Goal: Find contact information: Find contact information

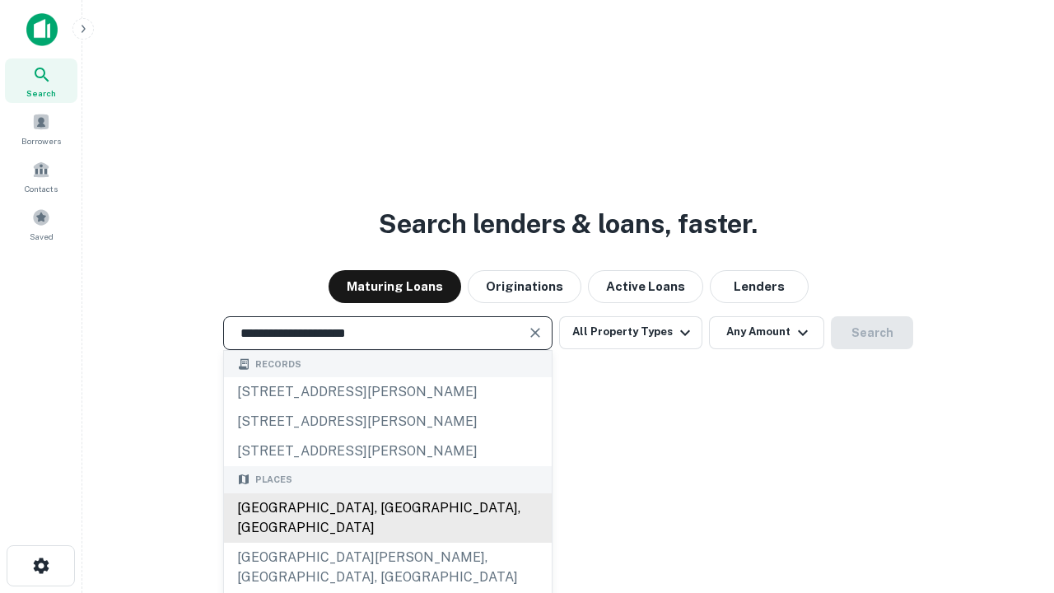
click at [387, 543] on div "[GEOGRAPHIC_DATA], [GEOGRAPHIC_DATA], [GEOGRAPHIC_DATA]" at bounding box center [388, 517] width 328 height 49
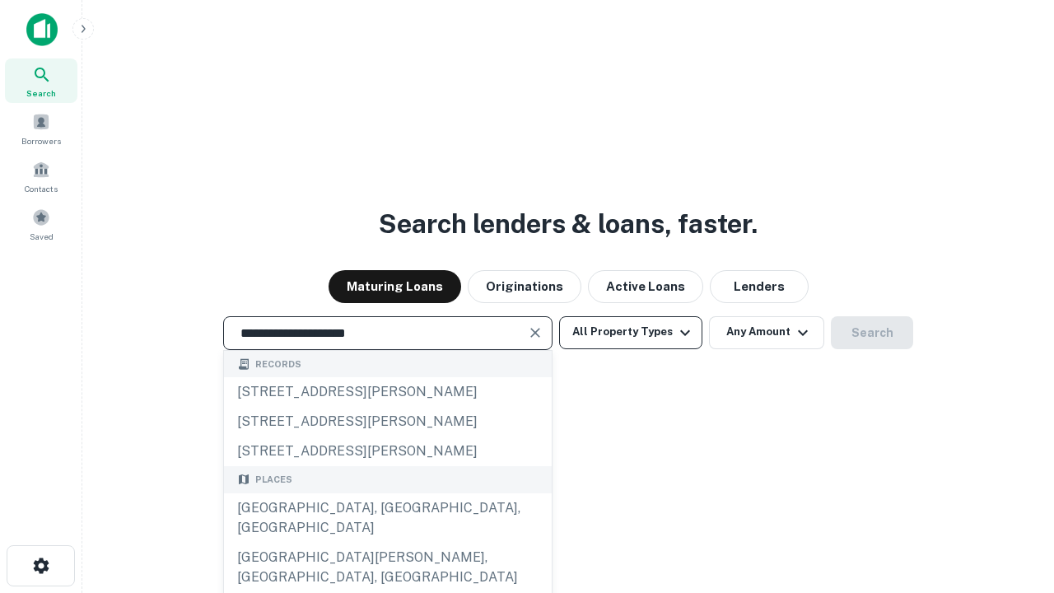
type input "**********"
click at [631, 332] on button "All Property Types" at bounding box center [630, 332] width 143 height 33
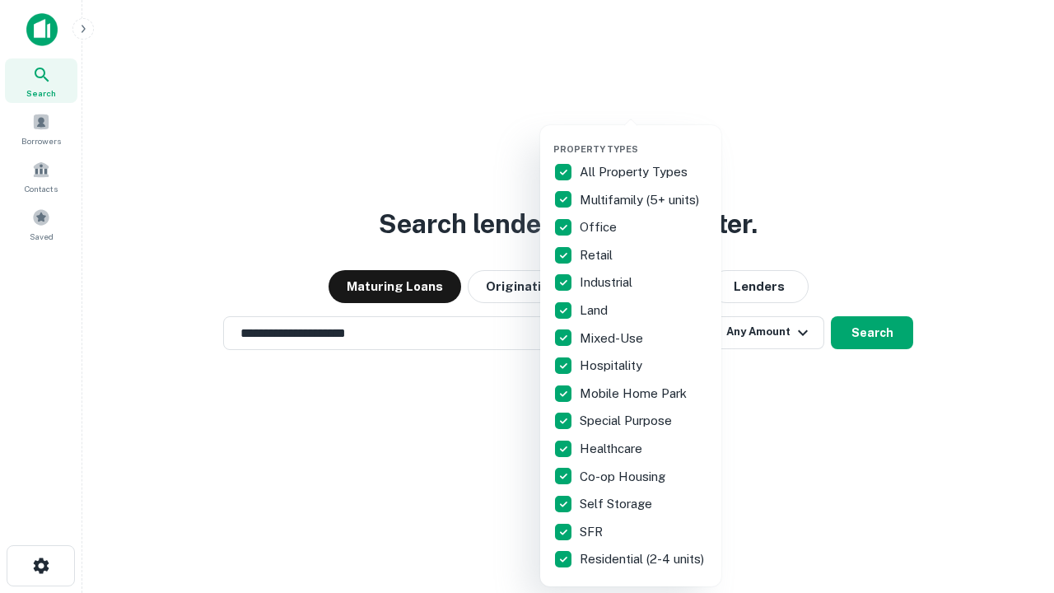
click at [644, 138] on button "button" at bounding box center [644, 138] width 181 height 1
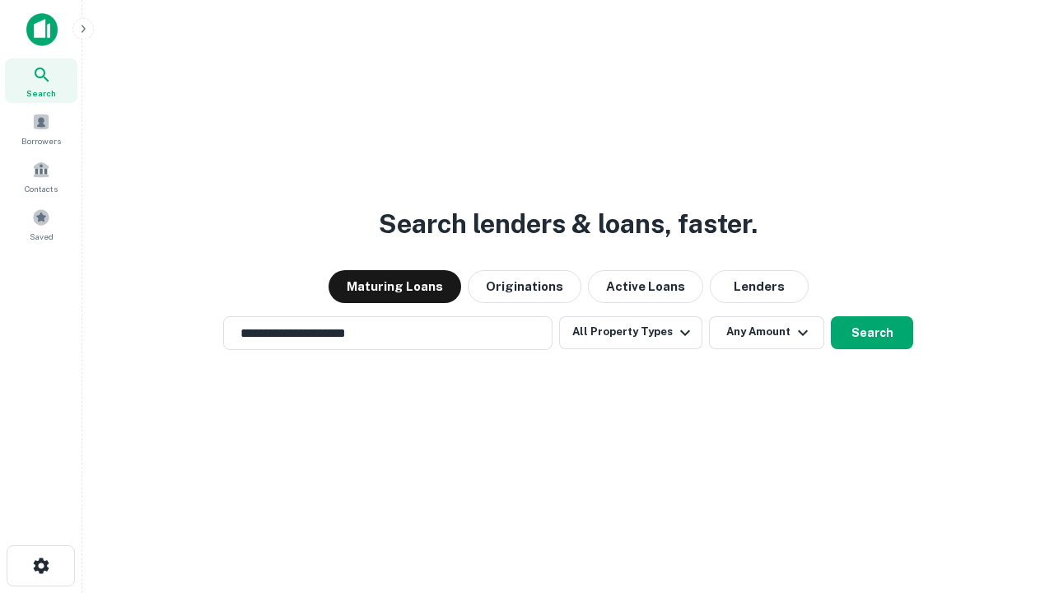
scroll to position [26, 0]
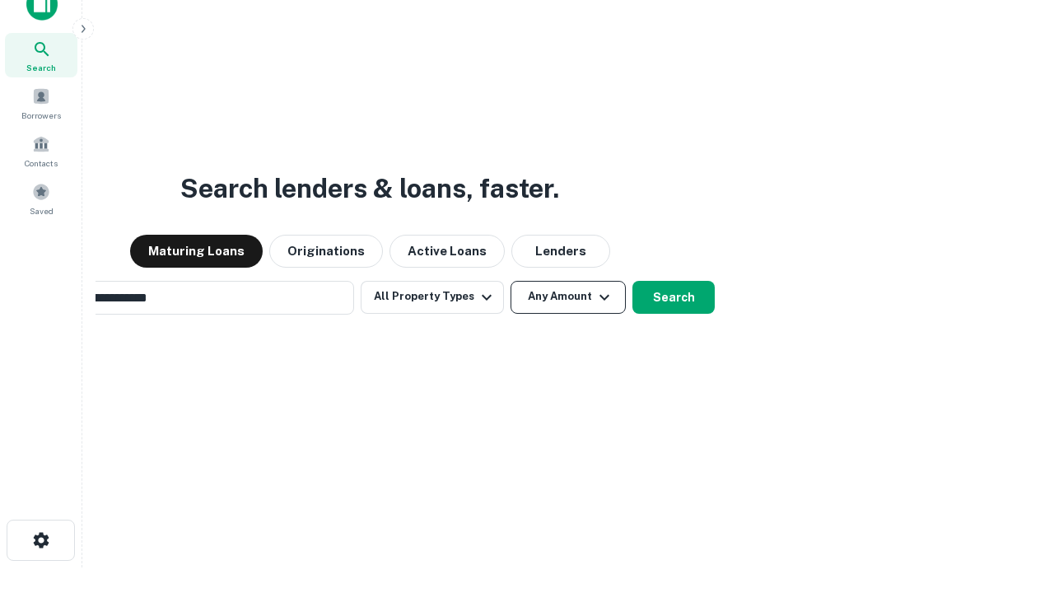
click at [511, 281] on button "Any Amount" at bounding box center [568, 297] width 115 height 33
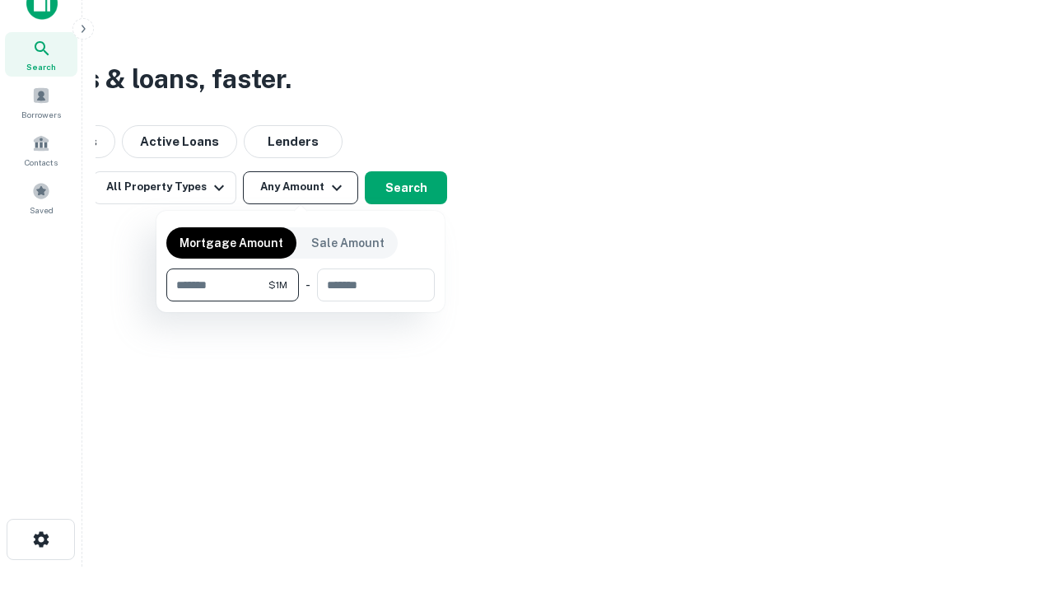
type input "*******"
click at [301, 301] on button "button" at bounding box center [300, 301] width 269 height 1
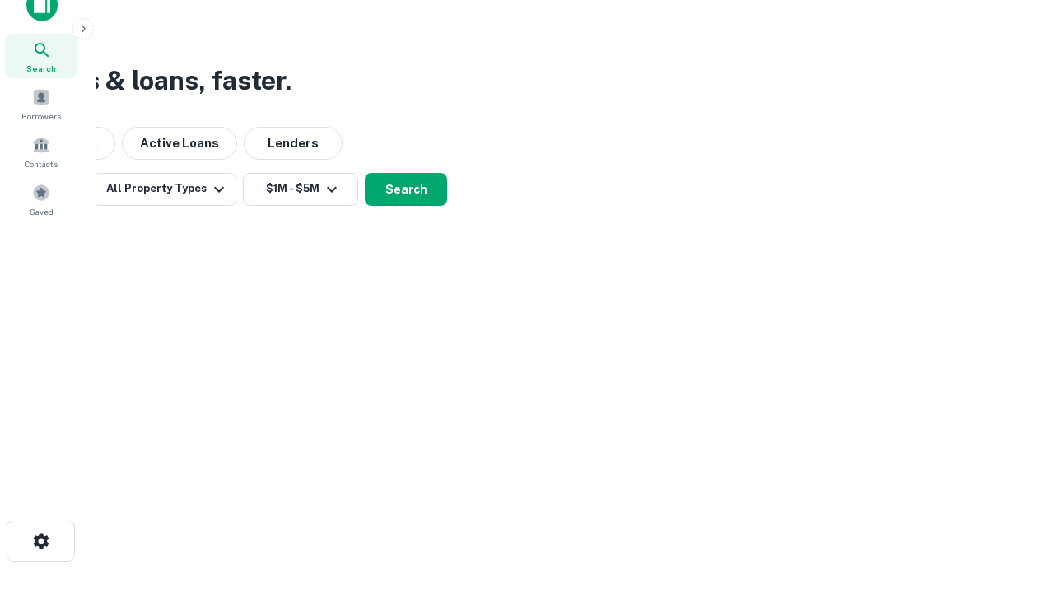
scroll to position [10, 304]
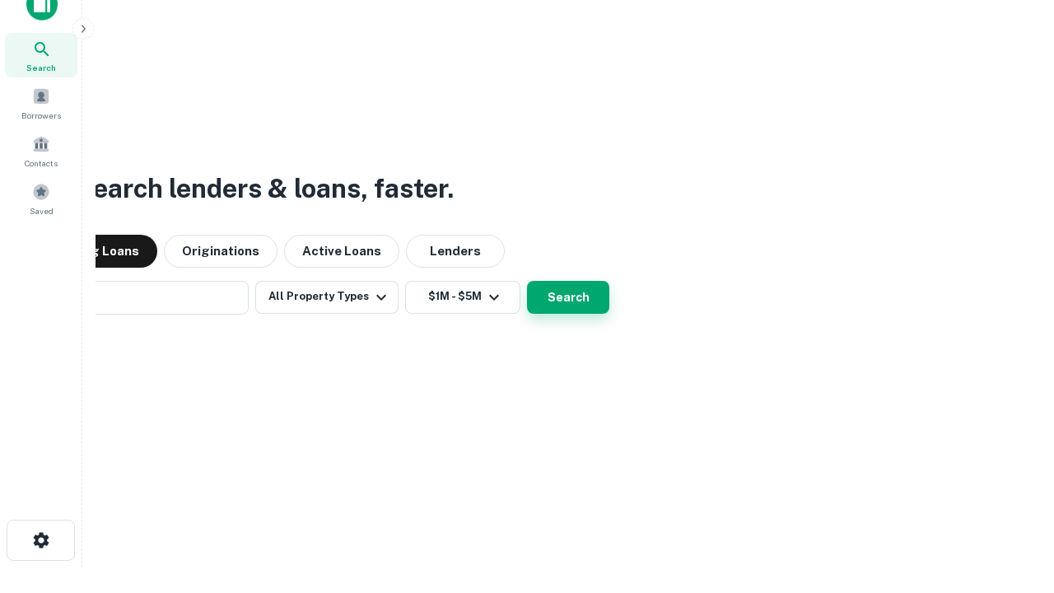
click at [527, 281] on button "Search" at bounding box center [568, 297] width 82 height 33
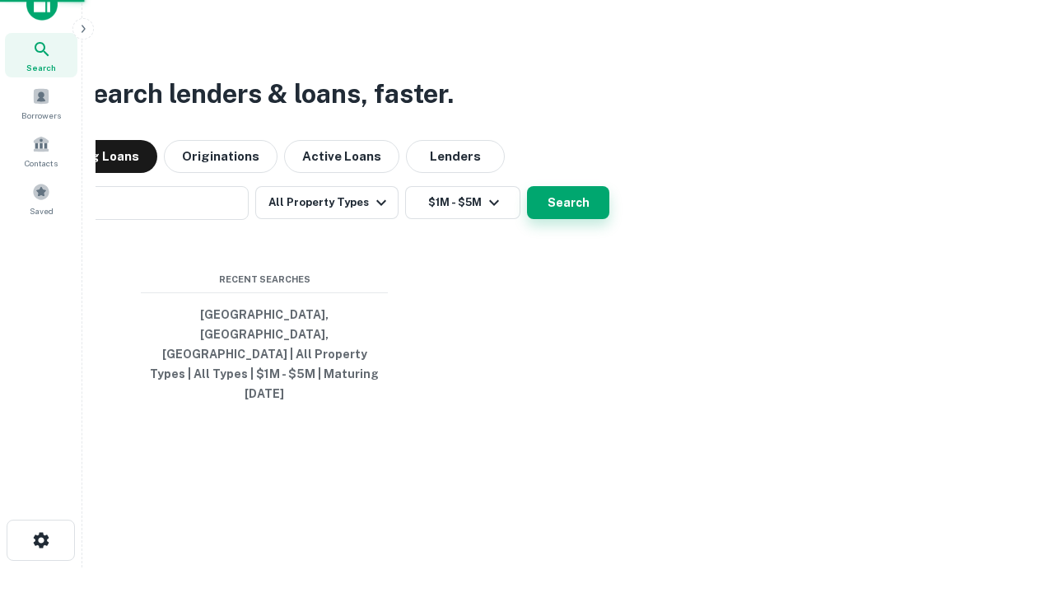
scroll to position [44, 466]
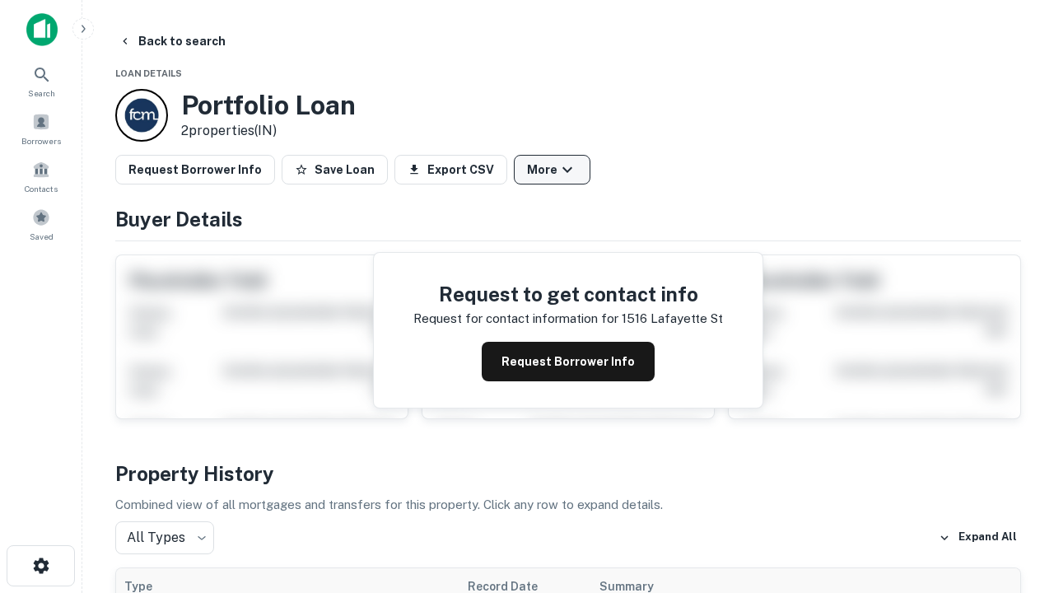
click at [552, 170] on button "More" at bounding box center [552, 170] width 77 height 30
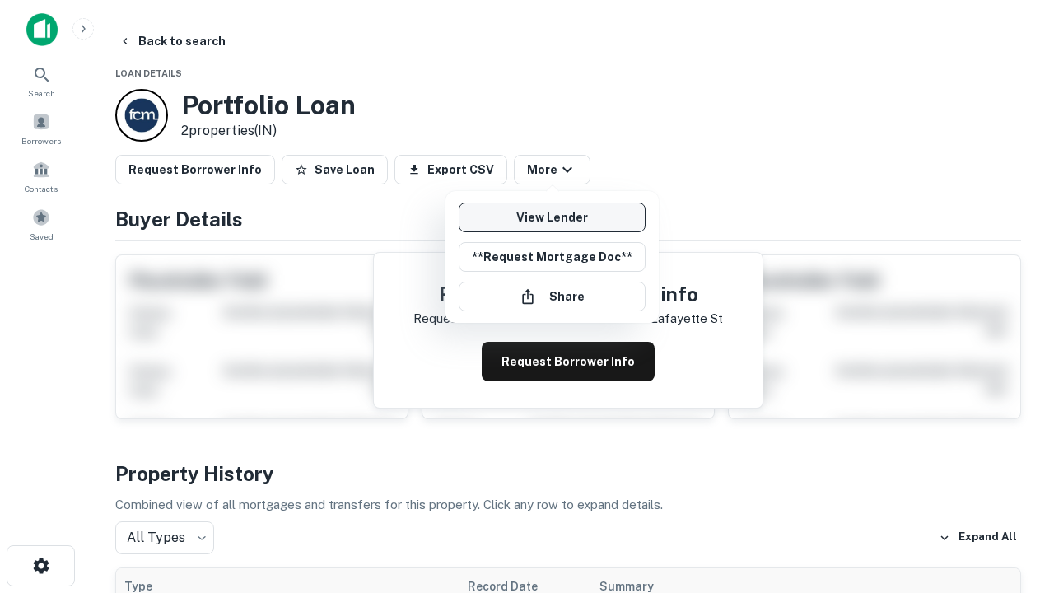
click at [552, 217] on link "View Lender" at bounding box center [552, 218] width 187 height 30
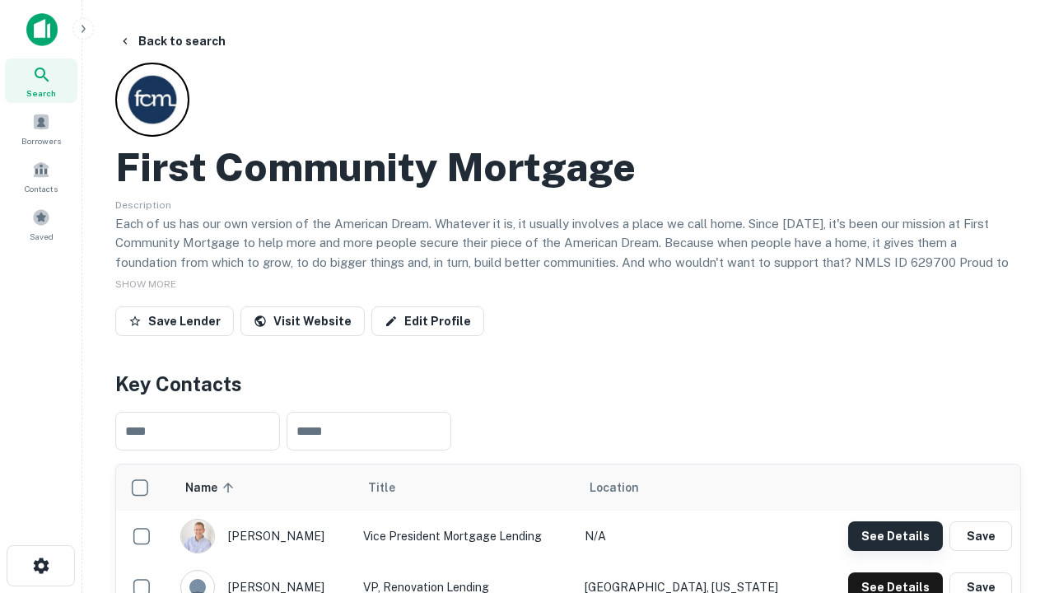
click at [895, 535] on button "See Details" at bounding box center [895, 536] width 95 height 30
click at [40, 566] on icon "button" at bounding box center [41, 566] width 20 height 20
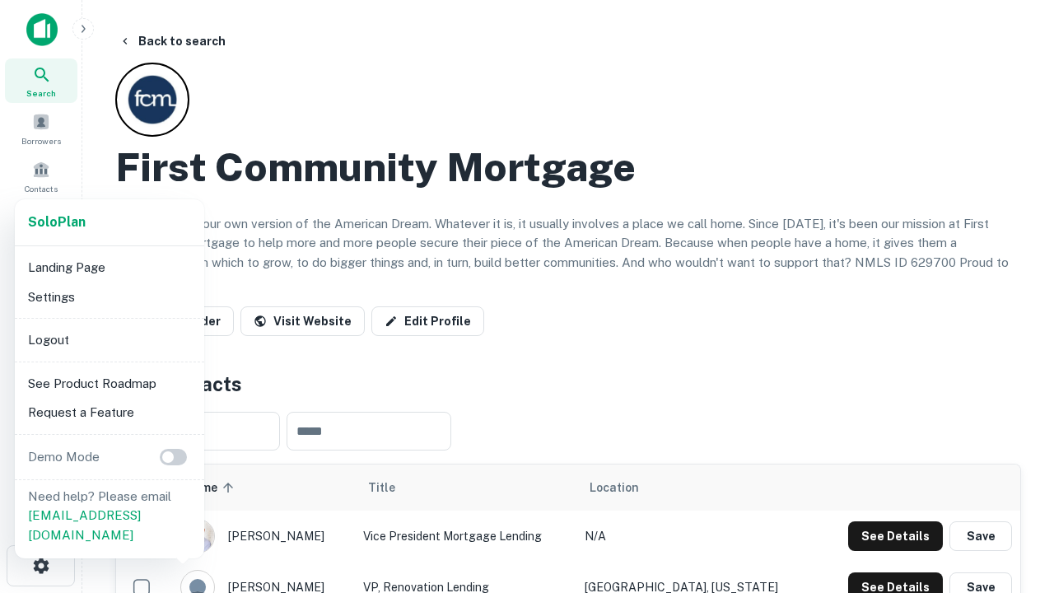
click at [109, 339] on li "Logout" at bounding box center [109, 340] width 176 height 30
